Goal: Find specific page/section

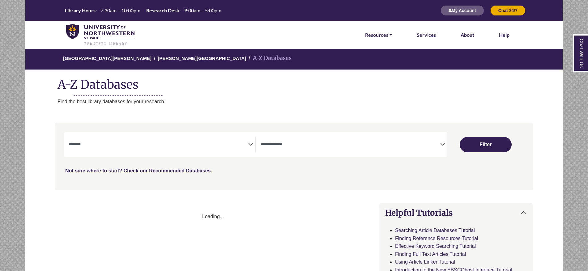
select select "Database Subject Filter"
select select "Database Types Filter"
select select "Database Subject Filter"
select select "Database Types Filter"
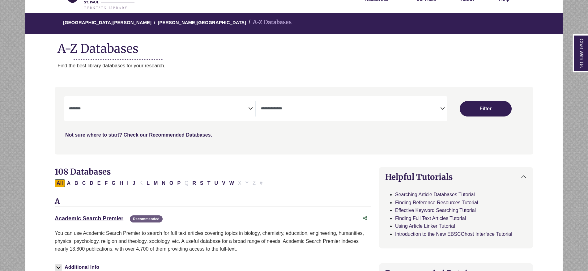
scroll to position [62, 0]
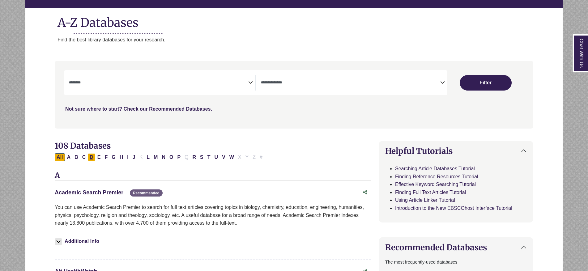
click at [90, 159] on button "D" at bounding box center [91, 157] width 7 height 8
select select "Database Subject Filter"
select select "Database Types Filter"
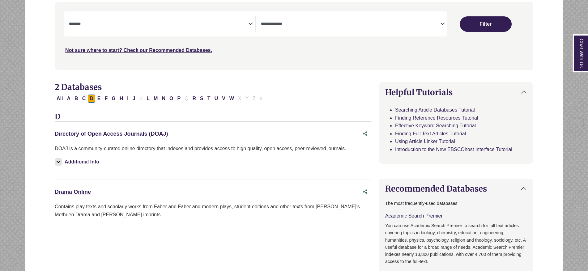
scroll to position [155, 0]
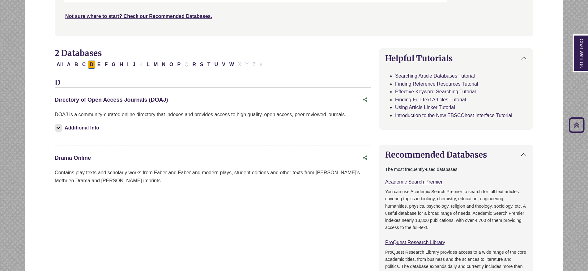
click at [85, 156] on link "Drama Online This link opens in a new window" at bounding box center [73, 158] width 36 height 6
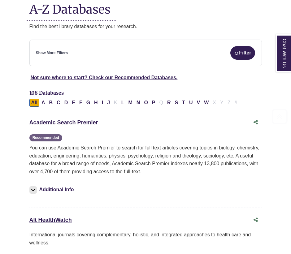
scroll to position [93, 0]
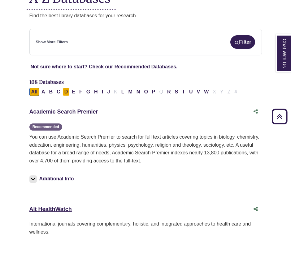
click at [67, 96] on button "D" at bounding box center [66, 92] width 7 height 8
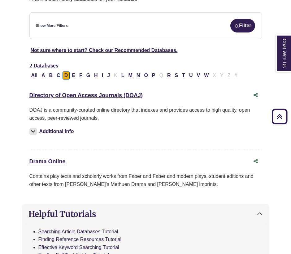
scroll to position [124, 0]
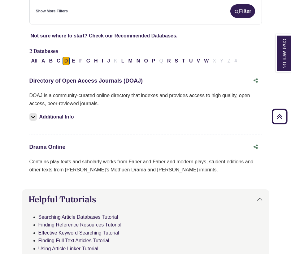
click at [60, 144] on link "Drama Online This link opens in a new window" at bounding box center [47, 147] width 36 height 6
